Goal: Entertainment & Leisure: Consume media (video, audio)

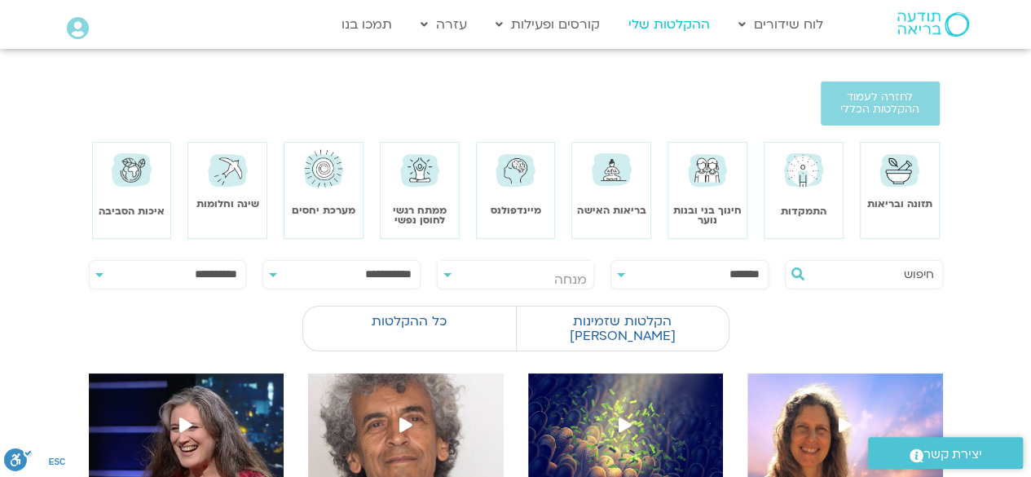
click at [660, 18] on link "ההקלטות שלי" at bounding box center [669, 24] width 98 height 31
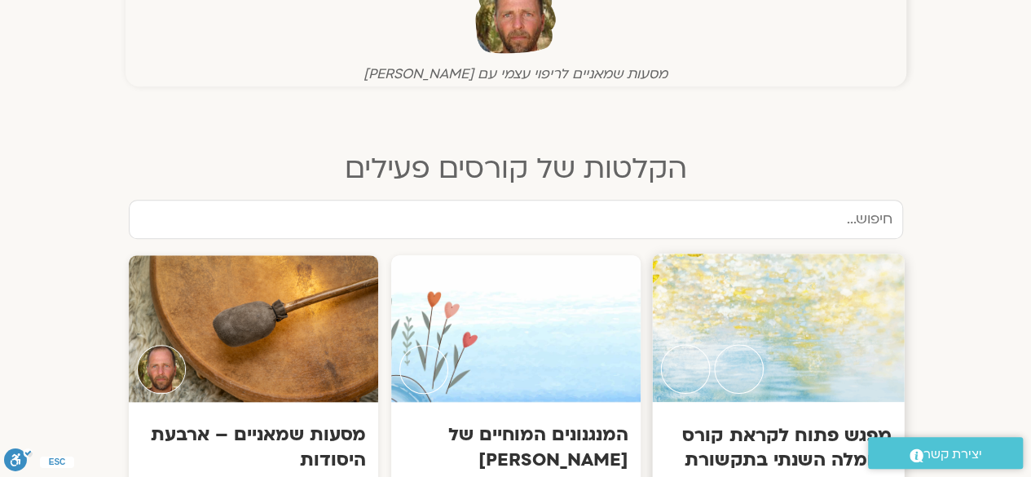
scroll to position [815, 0]
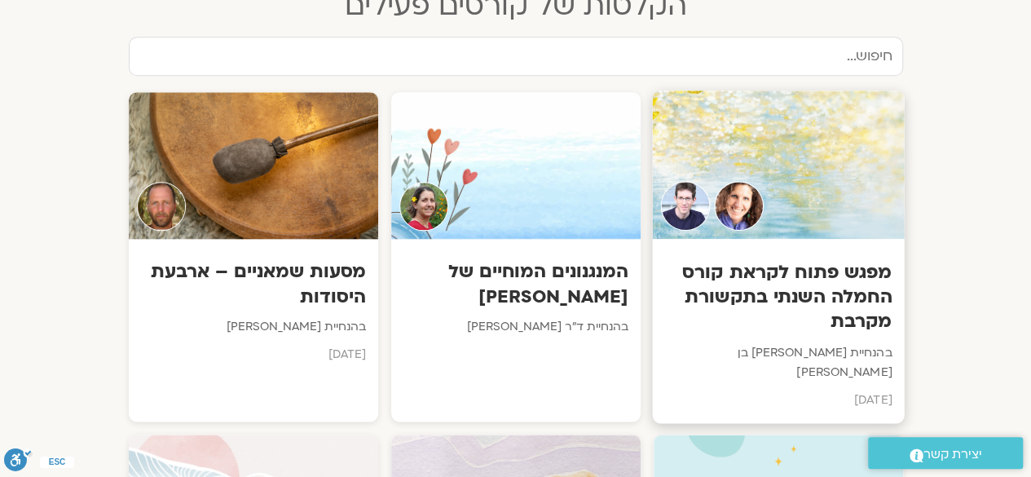
click at [797, 297] on h3 "מפגש פתוח לקראת קורס החמלה השנתי בתקשורת מקרבת" at bounding box center [777, 296] width 227 height 75
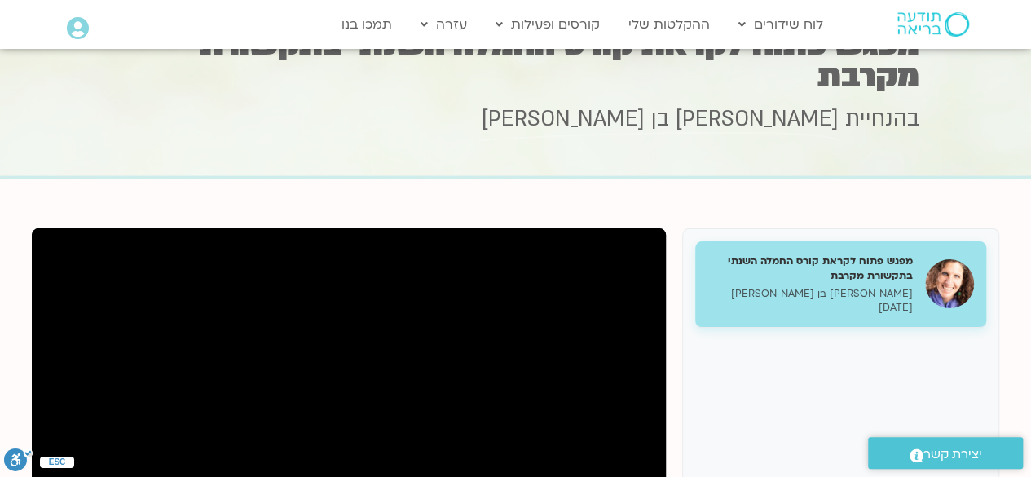
scroll to position [82, 0]
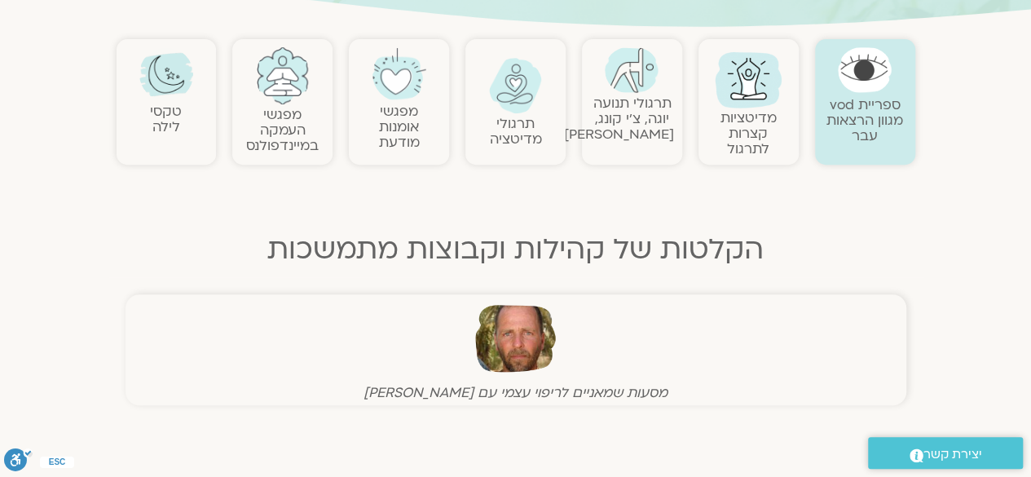
scroll to position [329, 0]
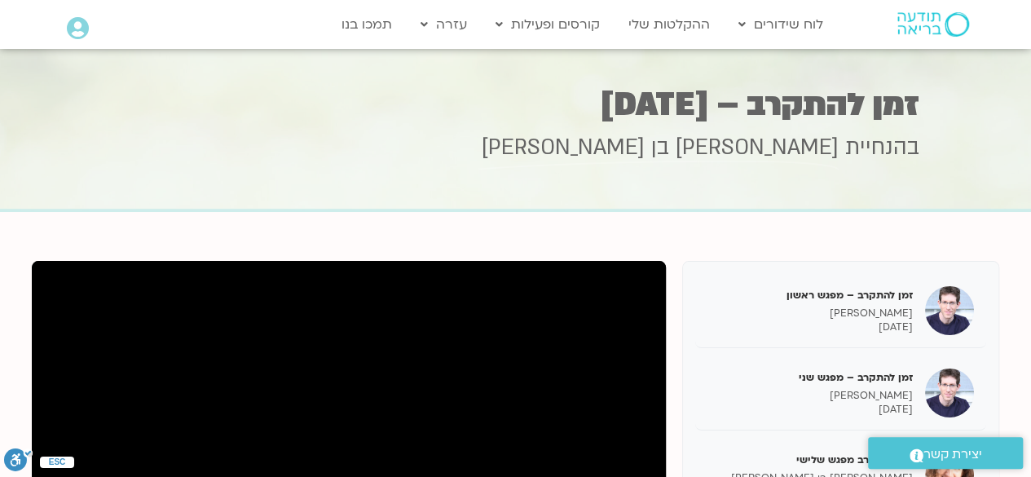
scroll to position [29, 0]
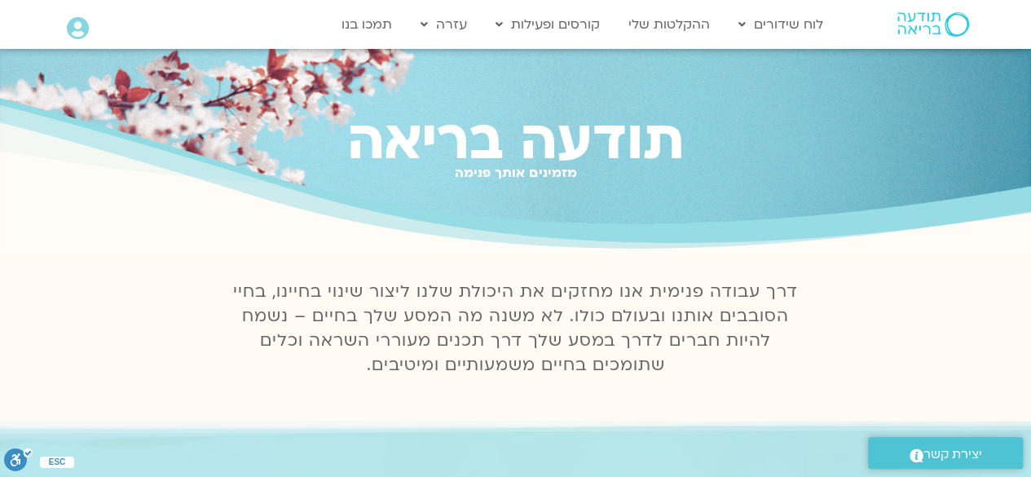
click at [84, 23] on icon at bounding box center [78, 28] width 22 height 23
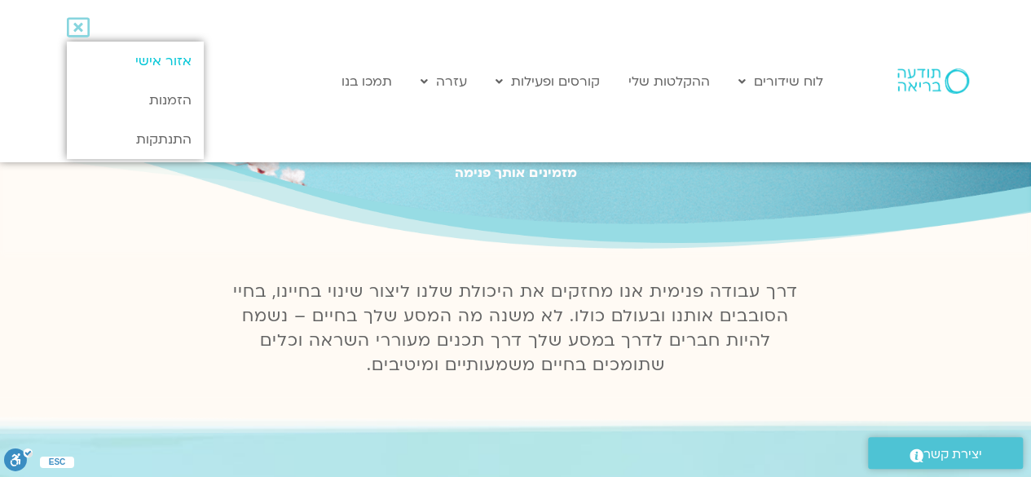
click at [167, 60] on link "אזור אישי" at bounding box center [135, 61] width 136 height 39
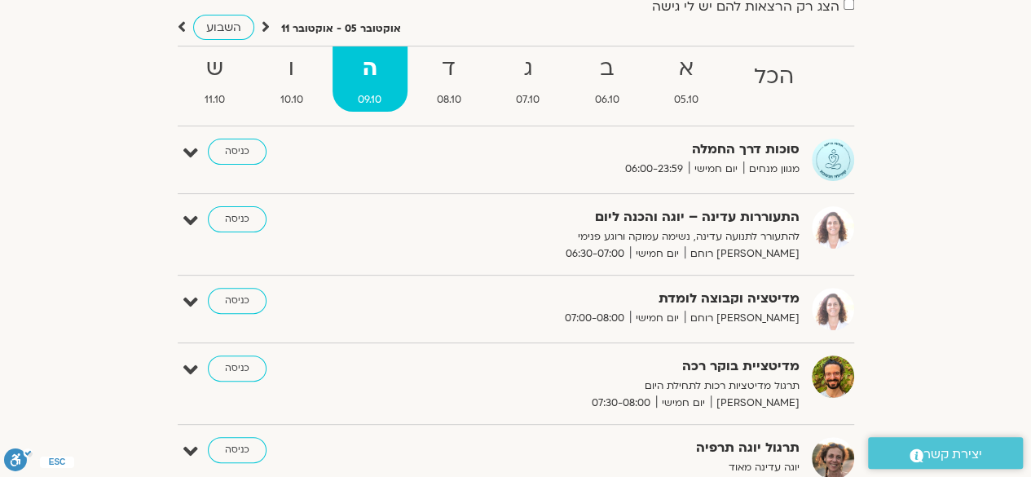
scroll to position [82, 0]
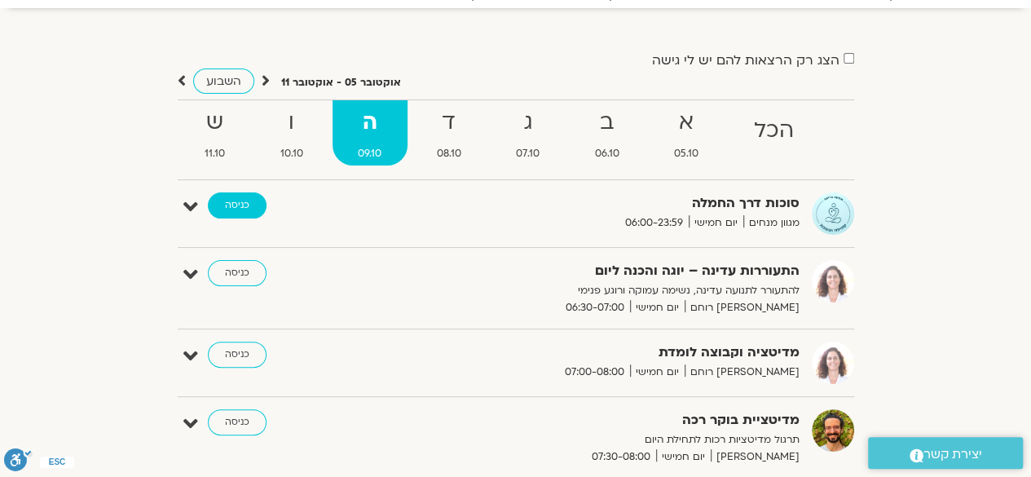
click at [227, 201] on link "כניסה" at bounding box center [237, 205] width 59 height 26
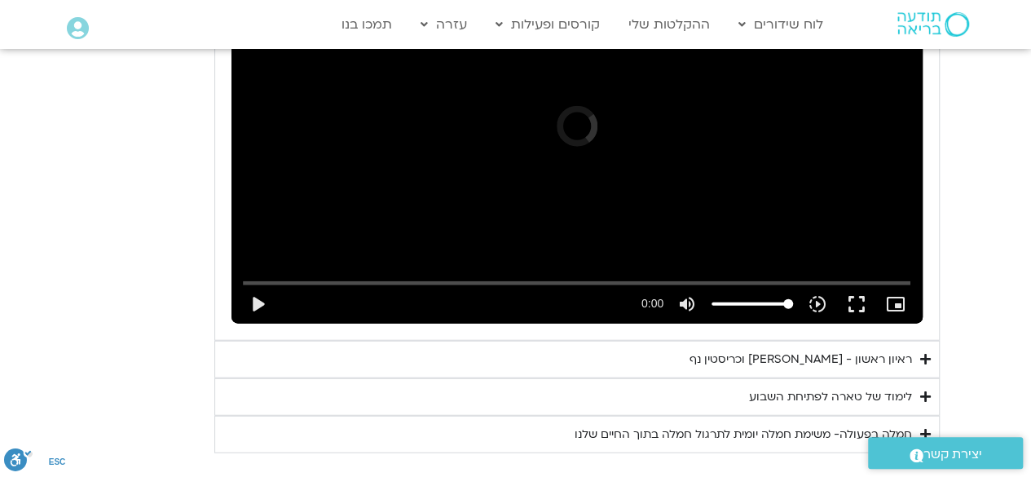
scroll to position [1859, 0]
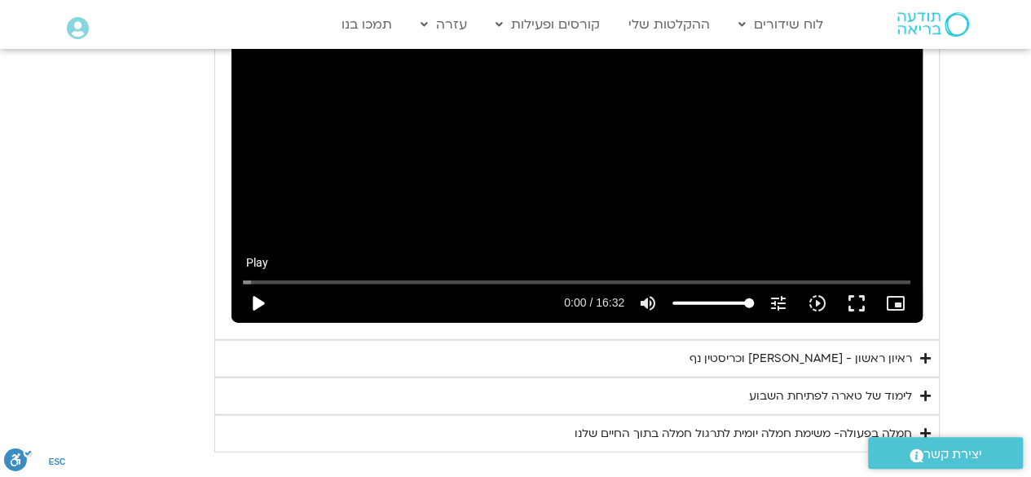
click at [259, 284] on button "play_arrow" at bounding box center [257, 303] width 39 height 39
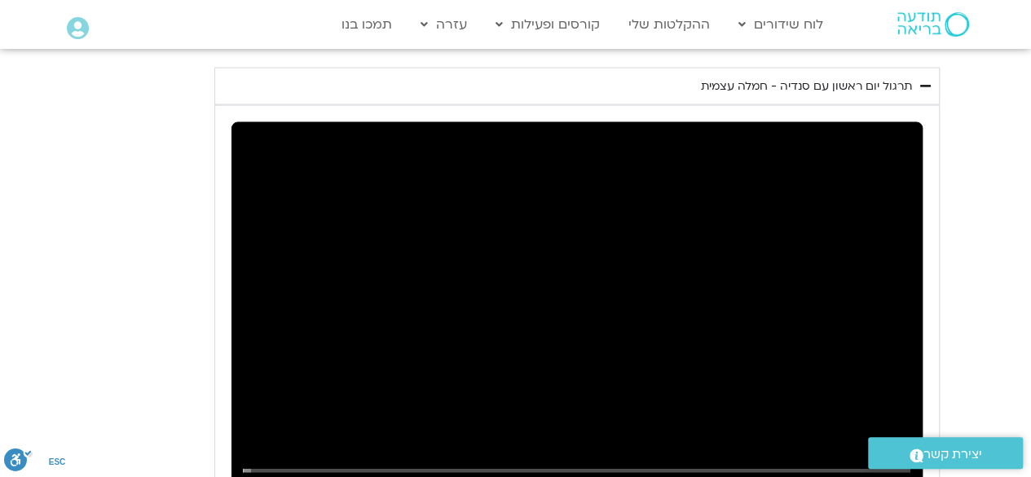
scroll to position [1696, 0]
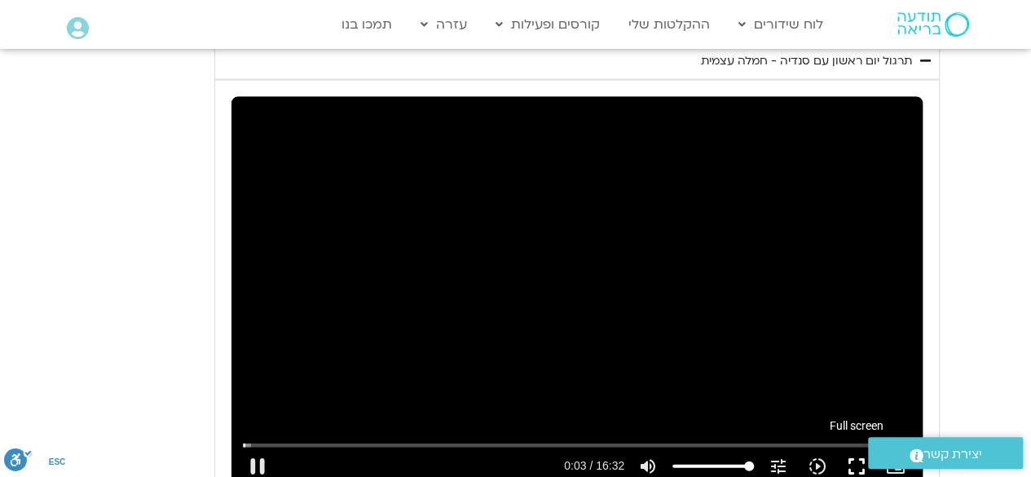
click at [851, 447] on button "fullscreen" at bounding box center [856, 466] width 39 height 39
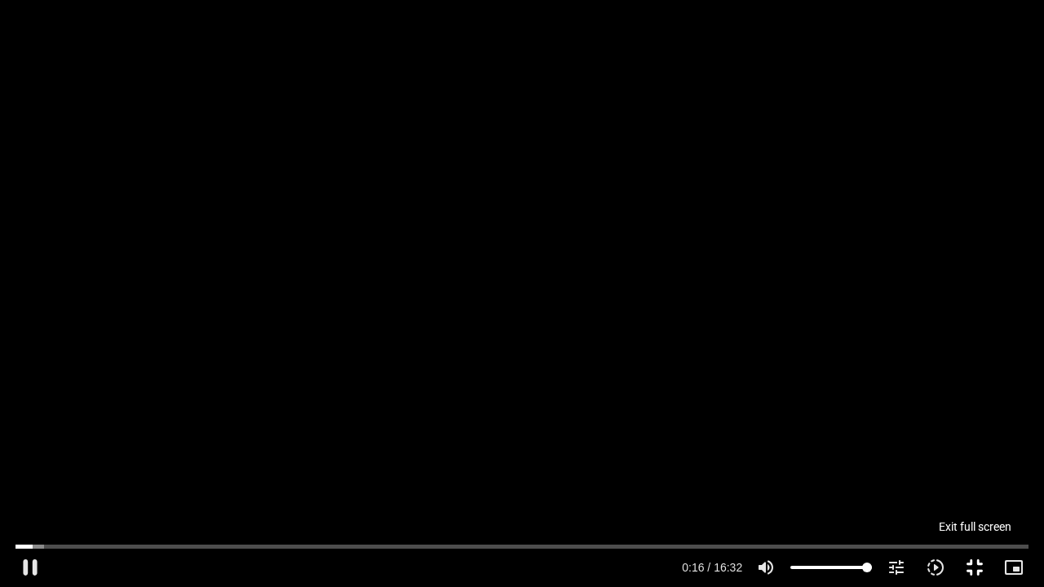
click at [973, 569] on button "fullscreen_exit" at bounding box center [974, 567] width 39 height 39
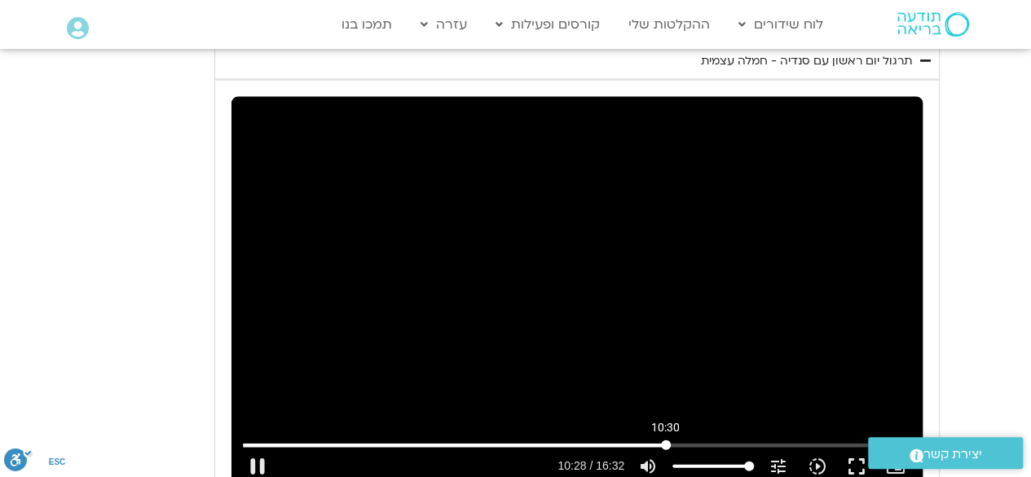
drag, startPoint x: 616, startPoint y: 421, endPoint x: 665, endPoint y: 415, distance: 50.1
click at [665, 440] on input "Seek" at bounding box center [577, 445] width 668 height 10
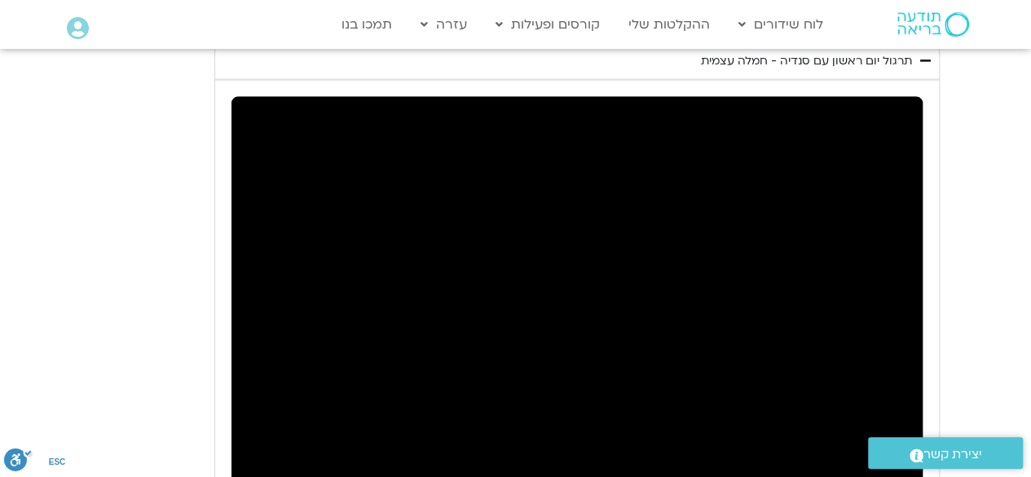
click at [255, 447] on button "pause" at bounding box center [257, 466] width 39 height 39
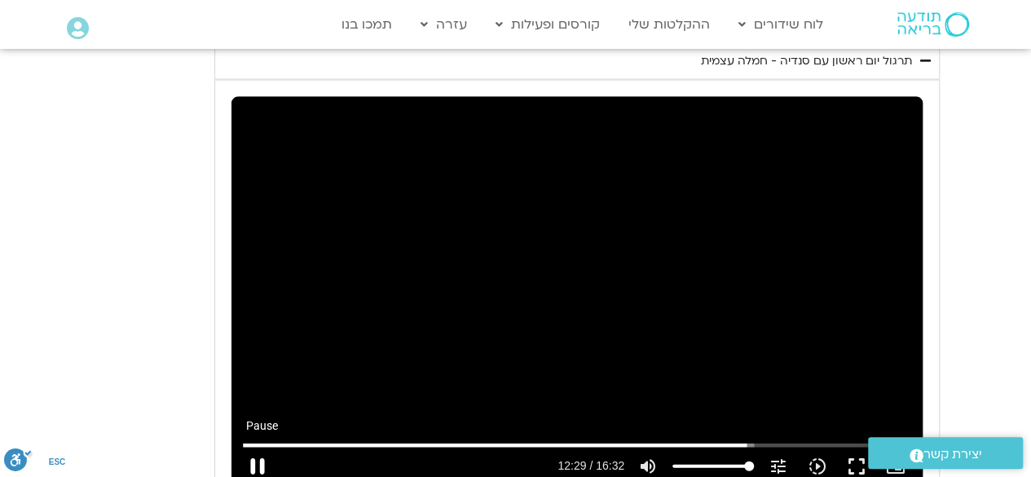
click at [254, 447] on button "pause" at bounding box center [257, 466] width 39 height 39
type input "749.949826"
